Goal: Transaction & Acquisition: Purchase product/service

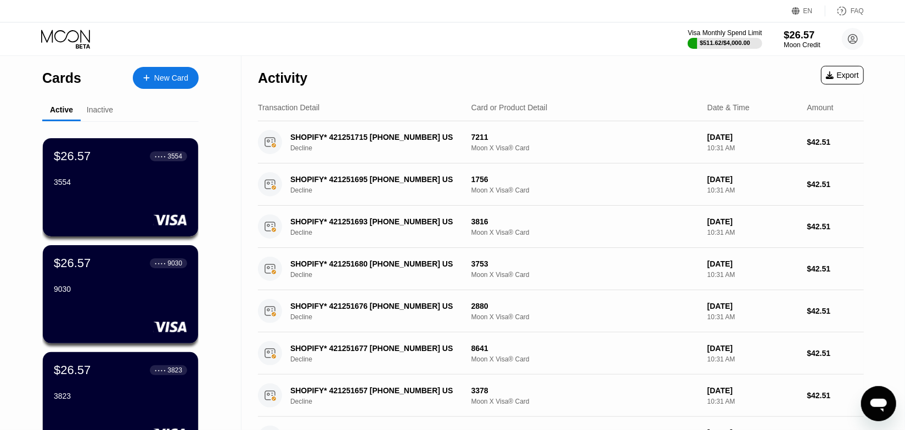
click at [807, 41] on div "Moon Credit" at bounding box center [801, 45] width 37 height 8
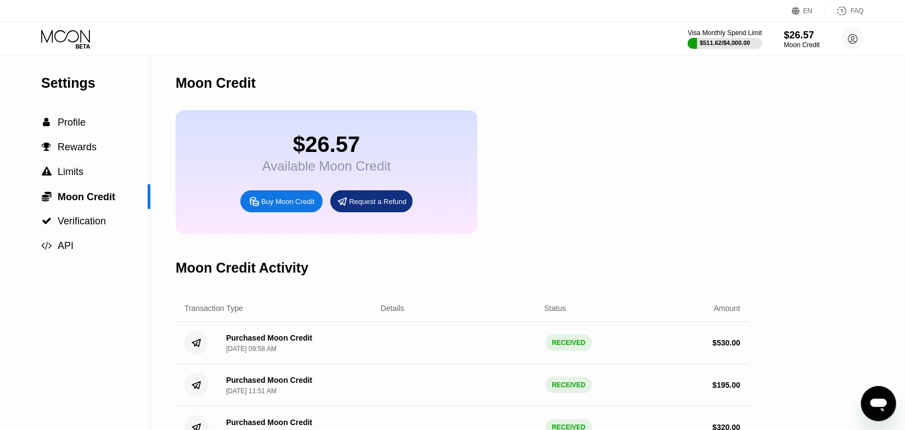
click at [270, 212] on div "Buy Moon Credit" at bounding box center [281, 201] width 82 height 22
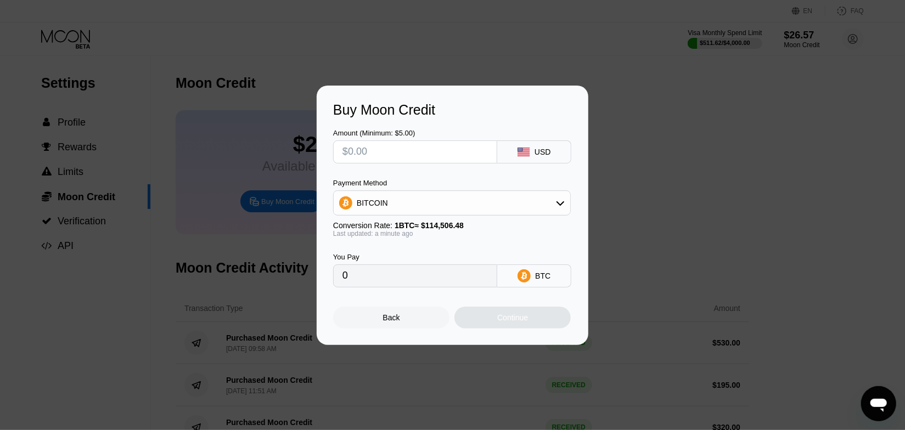
click at [404, 203] on div "BITCOIN" at bounding box center [452, 203] width 236 height 22
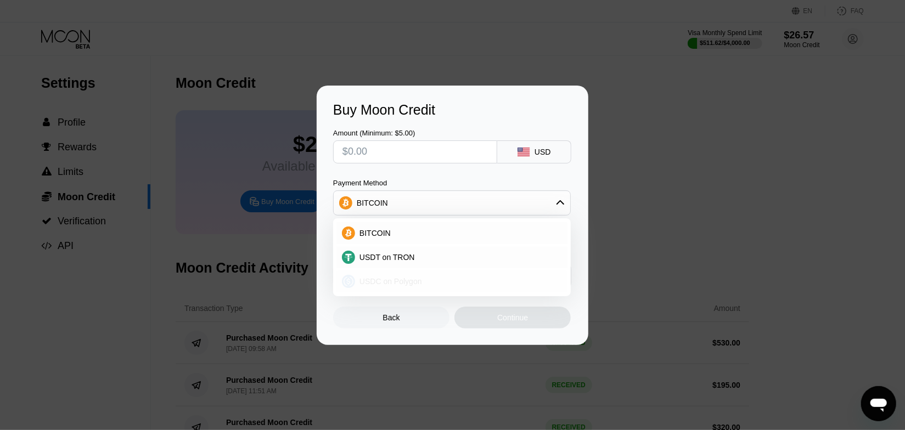
click at [397, 281] on span "USDC on Polygon" at bounding box center [390, 281] width 63 height 9
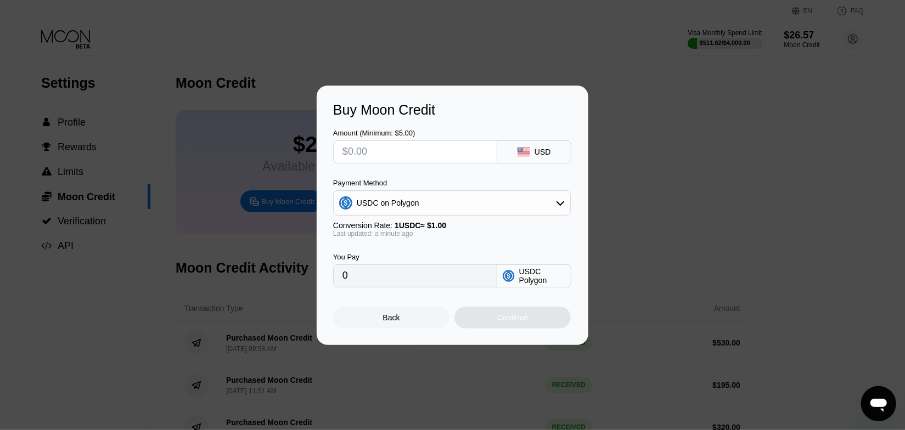
click at [393, 148] on input "text" at bounding box center [414, 152] width 145 height 22
type input "$5"
type input "5.00000000"
type input "$50"
type input "50.00000000"
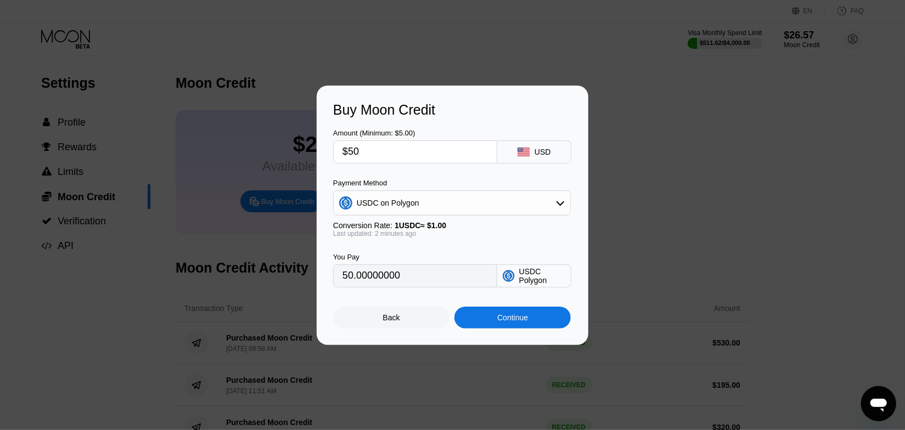
type input "$500"
type input "500.00000000"
type input "$500"
click at [416, 247] on div "You Pay 500.00000000 USDC Polygon" at bounding box center [452, 263] width 239 height 50
click at [530, 319] on div "Continue" at bounding box center [512, 318] width 116 height 22
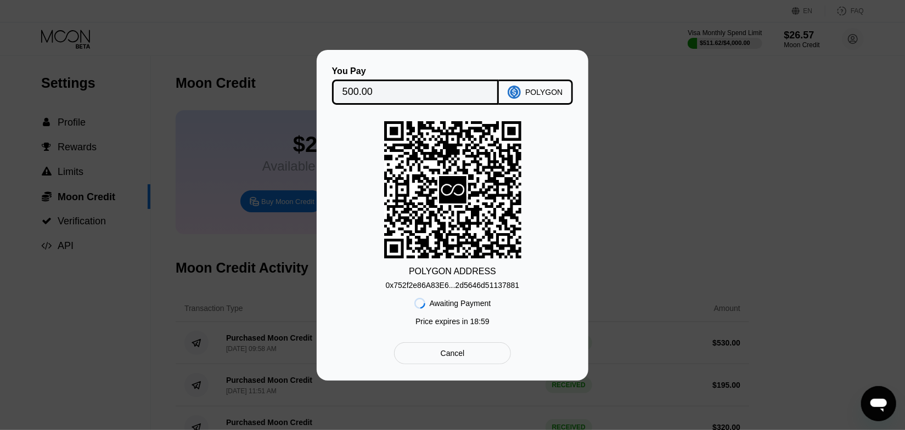
click at [474, 284] on div "0x752f2e86A83E6...2d5646d51137881" at bounding box center [453, 285] width 134 height 9
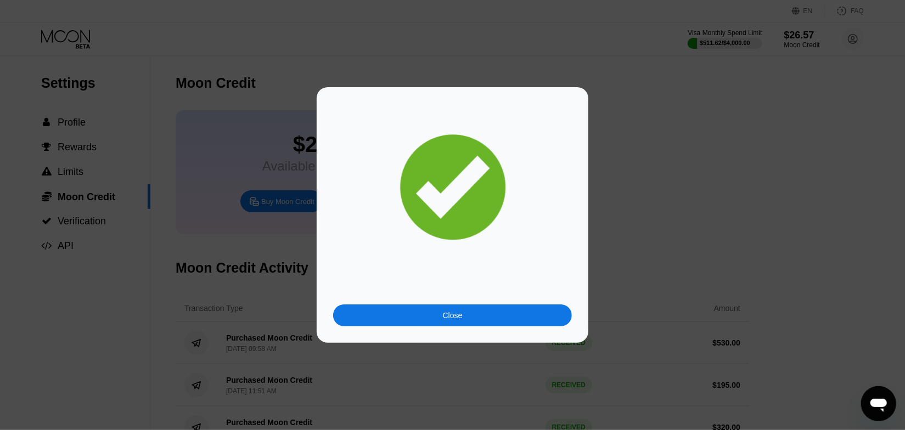
click at [668, 47] on div at bounding box center [456, 215] width 912 height 430
